Goal: Task Accomplishment & Management: Complete application form

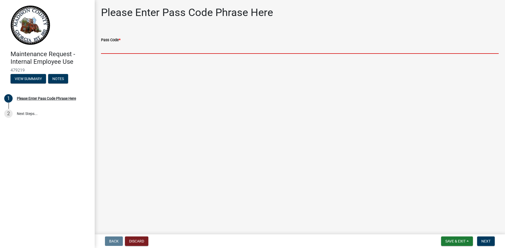
click at [109, 49] on input "Pass Code *" at bounding box center [299, 48] width 397 height 11
type input "bgmr2025"
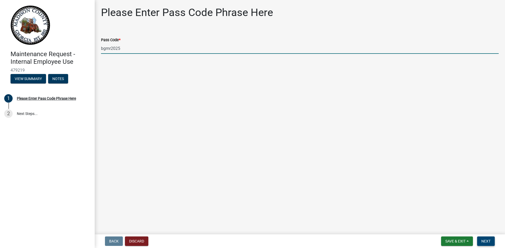
click at [487, 243] on span "Next" at bounding box center [485, 241] width 9 height 4
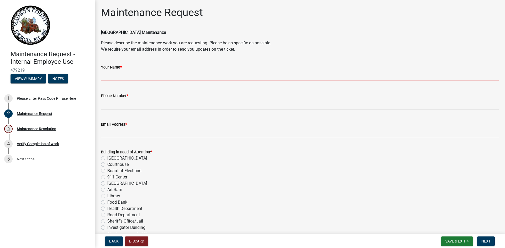
click at [122, 76] on input "Your Name *" at bounding box center [299, 75] width 397 height 11
type input "[PERSON_NAME]"
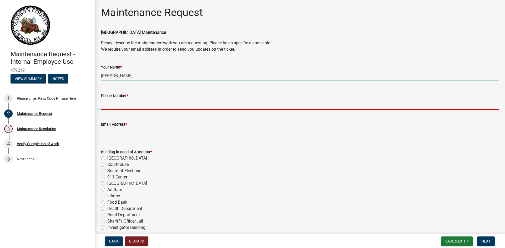
type input "7067955597"
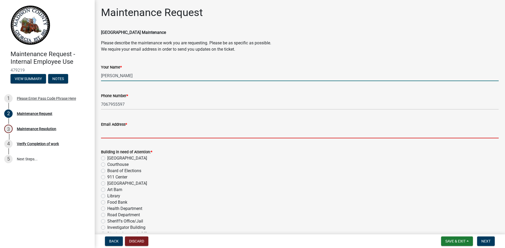
type input "[EMAIL_ADDRESS][DOMAIN_NAME]"
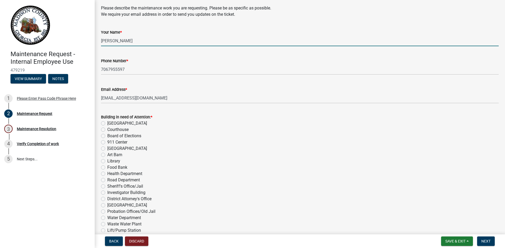
scroll to position [53, 0]
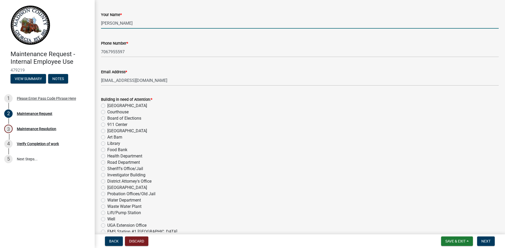
click at [107, 144] on label "Library" at bounding box center [113, 144] width 13 height 6
click at [107, 144] on input "Library" at bounding box center [108, 142] width 3 height 3
radio input "true"
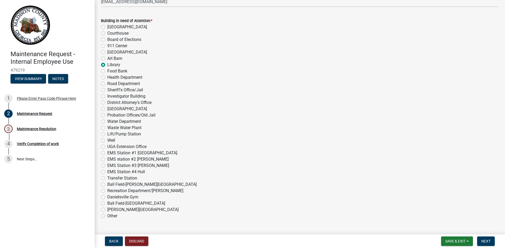
scroll to position [210, 0]
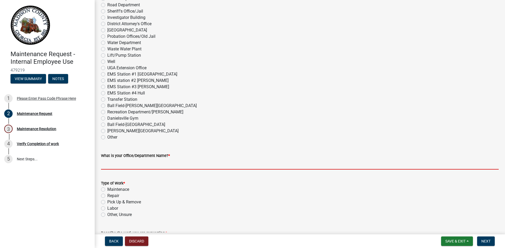
click at [154, 166] on input "What is your Office/Department Name? *" at bounding box center [299, 164] width 397 height 11
type input "[GEOGRAPHIC_DATA]"
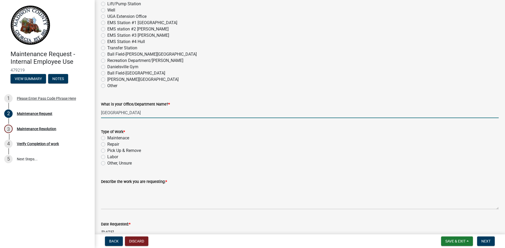
scroll to position [263, 0]
click at [107, 144] on label "Repair" at bounding box center [113, 143] width 12 height 6
click at [107, 144] on input "Repair" at bounding box center [108, 141] width 3 height 3
radio input "true"
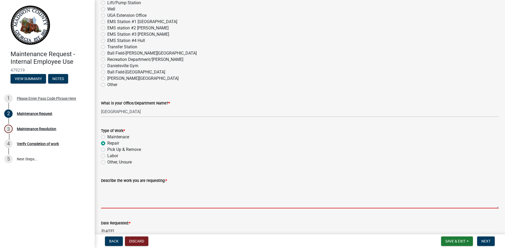
click at [114, 205] on textarea "Describe the work you are requesting: *" at bounding box center [299, 196] width 397 height 25
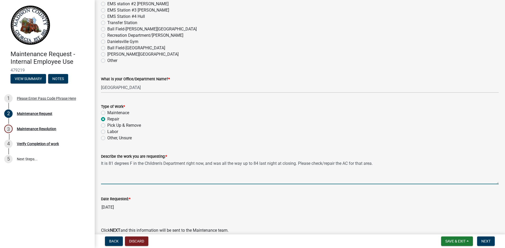
scroll to position [287, 0]
type textarea "It is 81 degrees F in the Children's Department right now, and was all the way …"
click at [493, 238] on button "Next" at bounding box center [486, 241] width 18 height 9
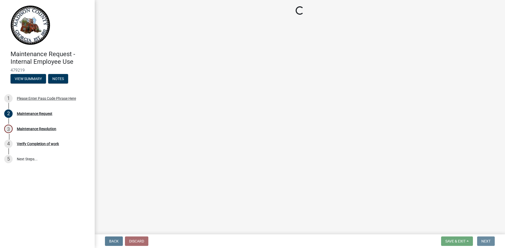
scroll to position [0, 0]
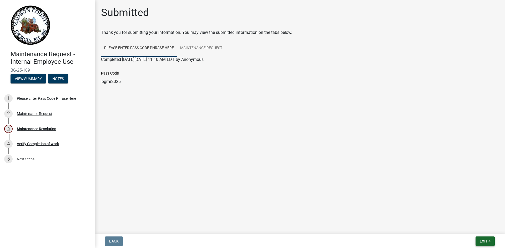
click at [484, 241] on span "Exit" at bounding box center [483, 241] width 8 height 4
click at [479, 223] on button "Save & Exit" at bounding box center [473, 228] width 42 height 13
